Goal: Information Seeking & Learning: Learn about a topic

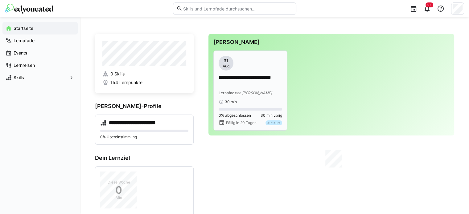
click at [247, 92] on span "von [PERSON_NAME]" at bounding box center [253, 93] width 37 height 5
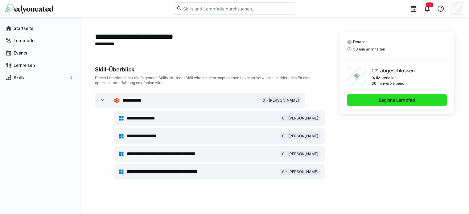
click at [388, 97] on span "Beginne Lernpfad" at bounding box center [397, 100] width 38 height 6
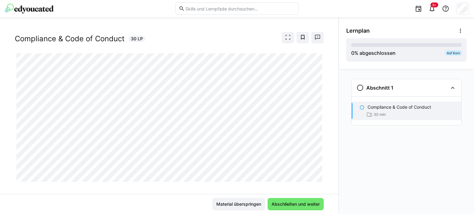
scroll to position [19, 0]
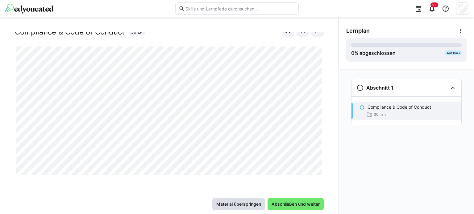
click at [248, 206] on span "Material überspringen" at bounding box center [238, 204] width 47 height 6
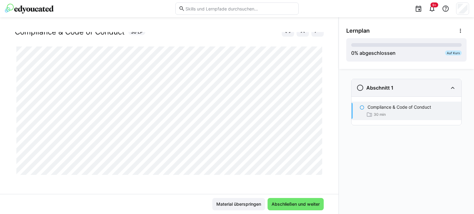
click at [402, 92] on div "Abschnitt 1" at bounding box center [406, 87] width 110 height 17
click at [379, 94] on div "Abschnitt 1" at bounding box center [406, 87] width 110 height 17
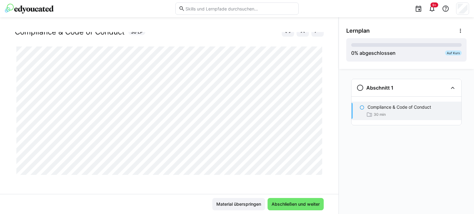
scroll to position [0, 0]
